Goal: Information Seeking & Learning: Learn about a topic

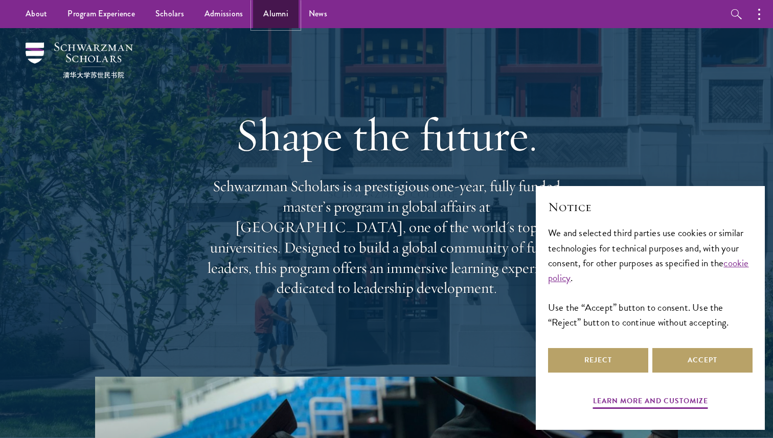
click at [264, 13] on link "Alumni" at bounding box center [275, 14] width 45 height 28
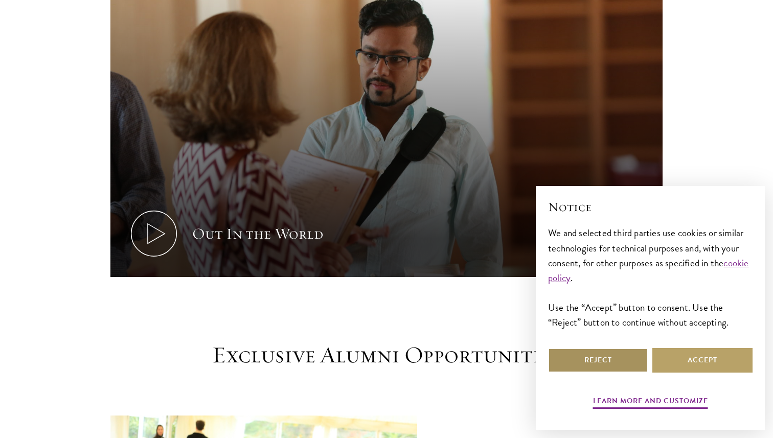
click at [604, 365] on button "Reject" at bounding box center [598, 360] width 100 height 25
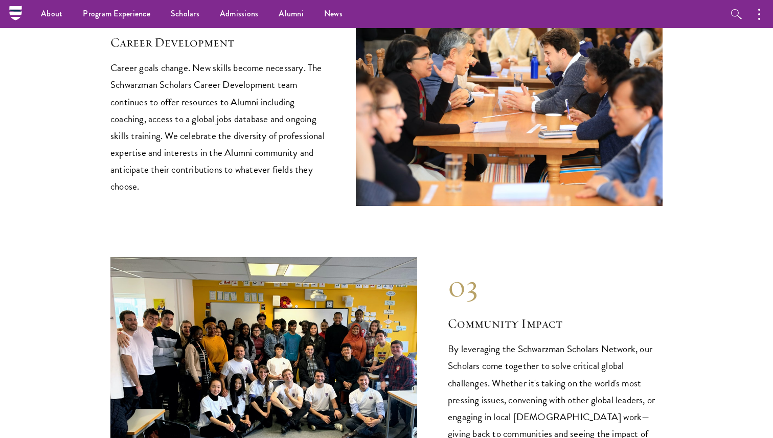
scroll to position [1106, 0]
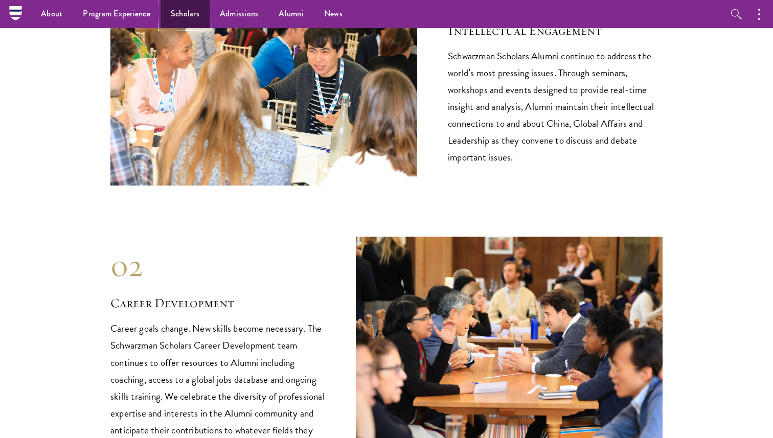
click at [176, 14] on link "Scholars" at bounding box center [184, 14] width 49 height 28
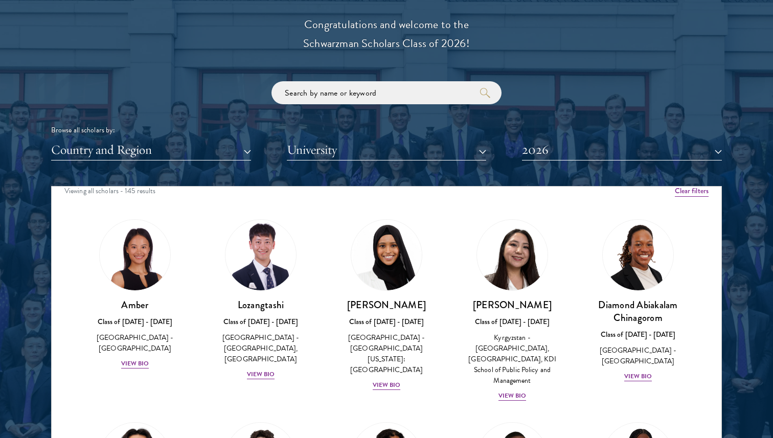
scroll to position [1253, 0]
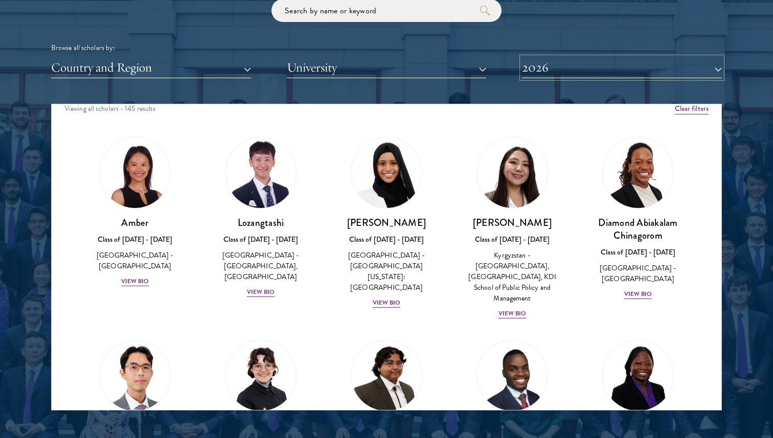
click at [557, 71] on button "2026" at bounding box center [622, 67] width 200 height 21
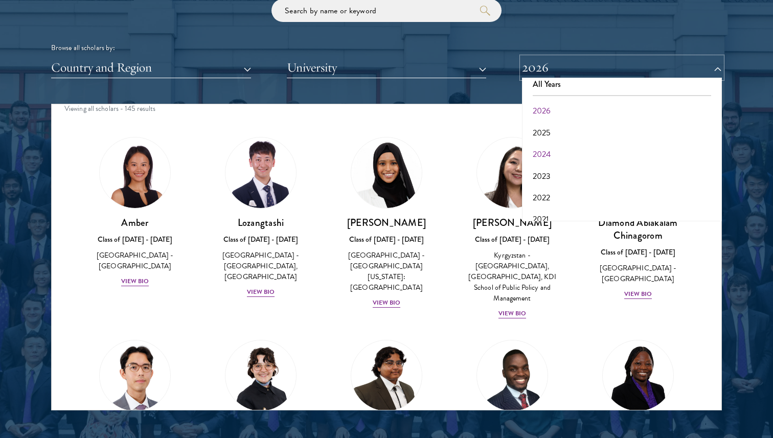
scroll to position [7, 0]
click at [548, 152] on button "2024" at bounding box center [622, 155] width 194 height 21
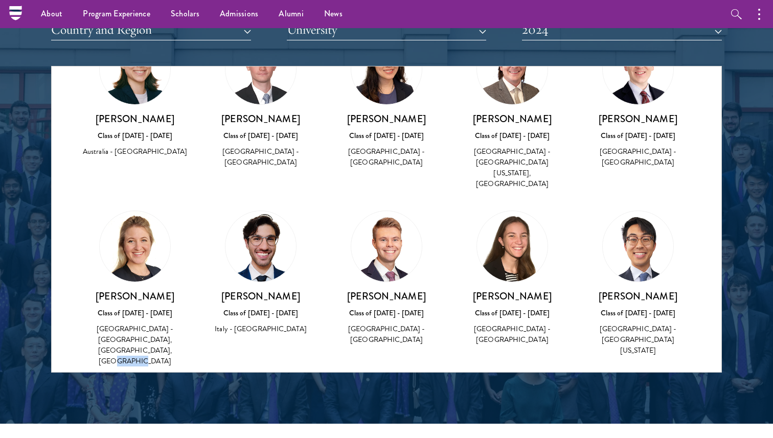
scroll to position [1279, 0]
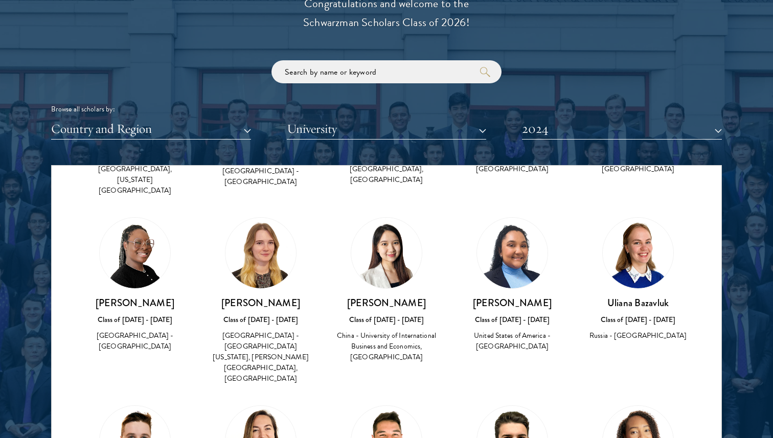
scroll to position [169, 0]
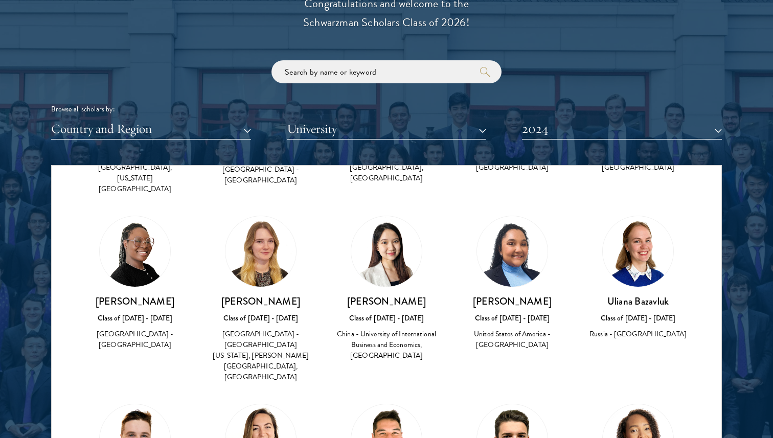
click at [274, 239] on img at bounding box center [260, 251] width 71 height 71
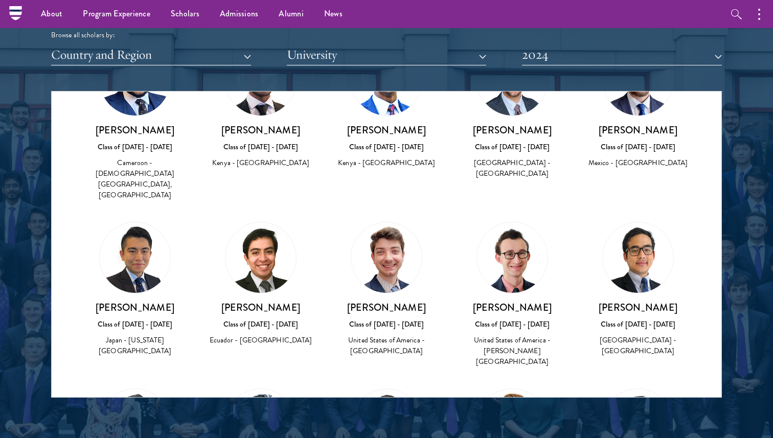
scroll to position [3245, 0]
